Goal: Task Accomplishment & Management: Manage account settings

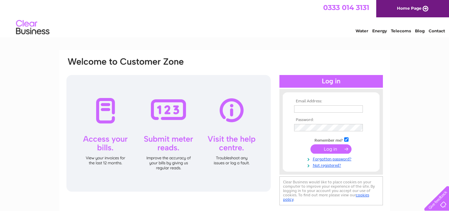
type input "jamchatwin@yahoo.co.uk"
click at [327, 148] on input "submit" at bounding box center [330, 148] width 41 height 9
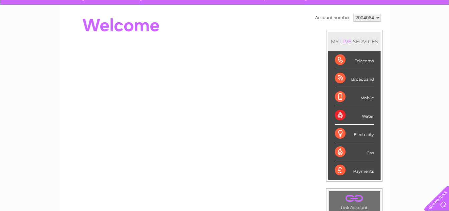
scroll to position [9, 0]
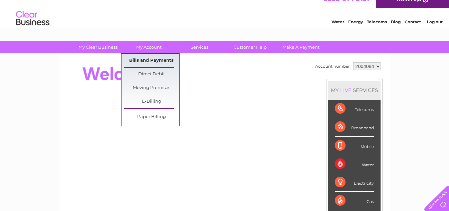
click at [146, 58] on link "Bills and Payments" at bounding box center [151, 60] width 55 height 13
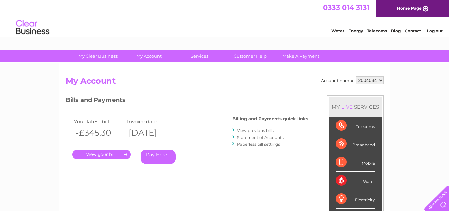
click at [107, 152] on link "." at bounding box center [101, 155] width 58 height 10
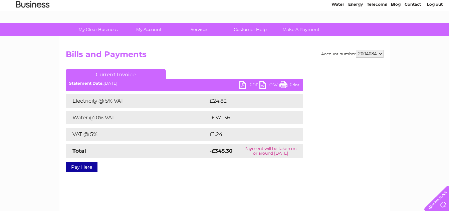
scroll to position [40, 0]
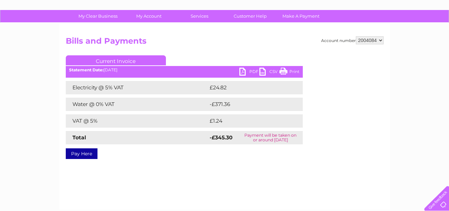
click at [242, 71] on link "PDF" at bounding box center [249, 73] width 20 height 10
